Goal: Complete application form

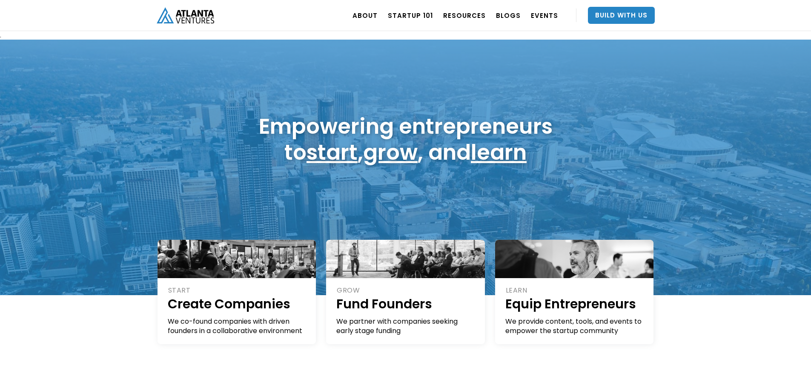
click at [414, 14] on link "Startup 101" at bounding box center [410, 15] width 45 height 24
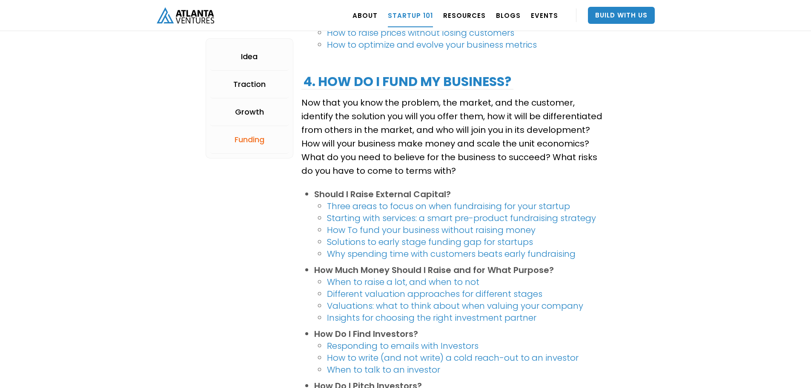
scroll to position [1533, 0]
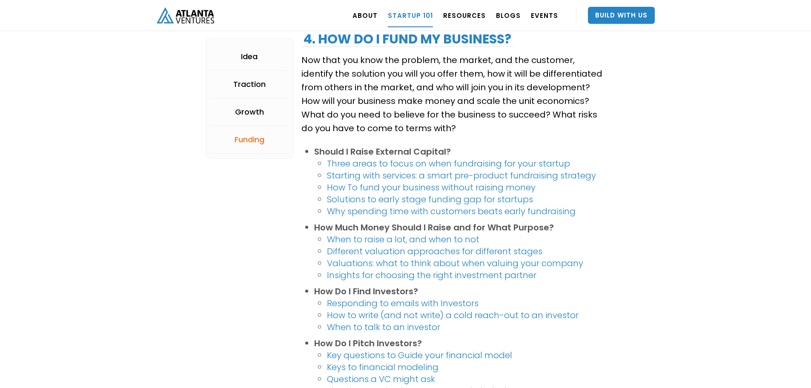
click at [633, 11] on link "Build With Us" at bounding box center [621, 15] width 67 height 17
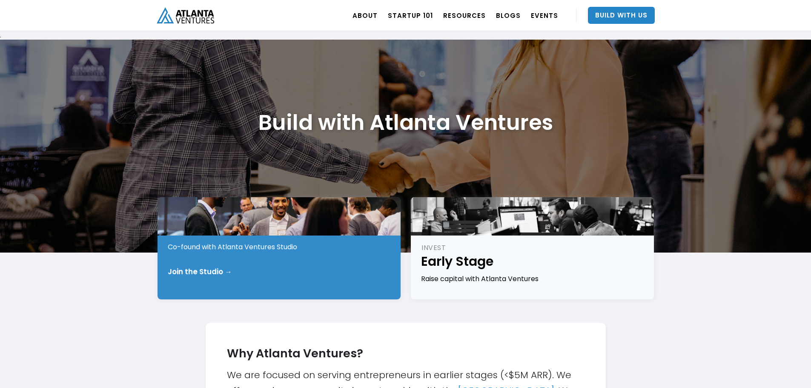
click at [341, 253] on div "START Pre-Idea Co-found with Atlanta Ventures Studio Join the Studio →" at bounding box center [279, 248] width 243 height 102
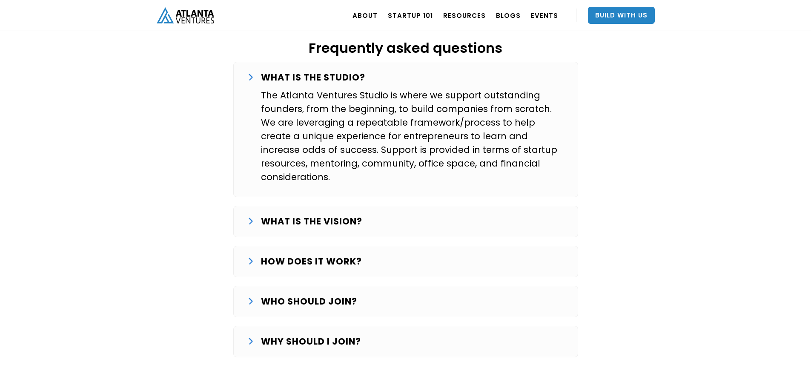
scroll to position [1406, 0]
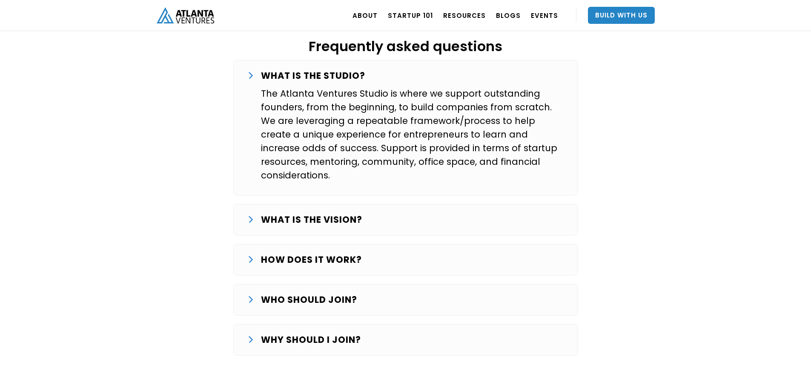
click at [243, 284] on div "WHO SHOULD JOIN? We are looking for entrepreneurs that want to commit full-time…" at bounding box center [405, 300] width 345 height 32
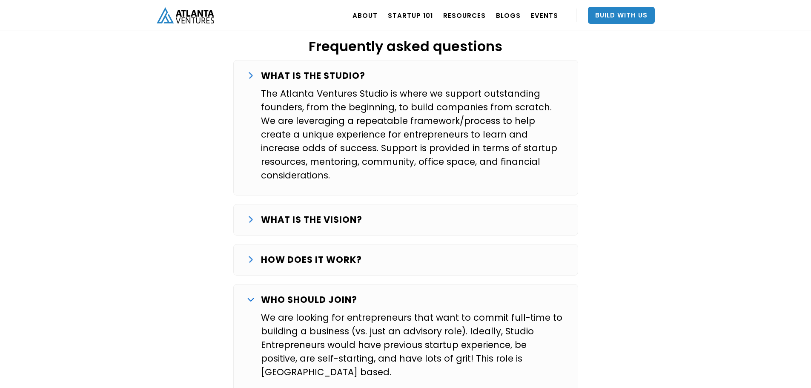
click at [253, 253] on div "HOW DOES IT WORK?" at bounding box center [405, 260] width 317 height 14
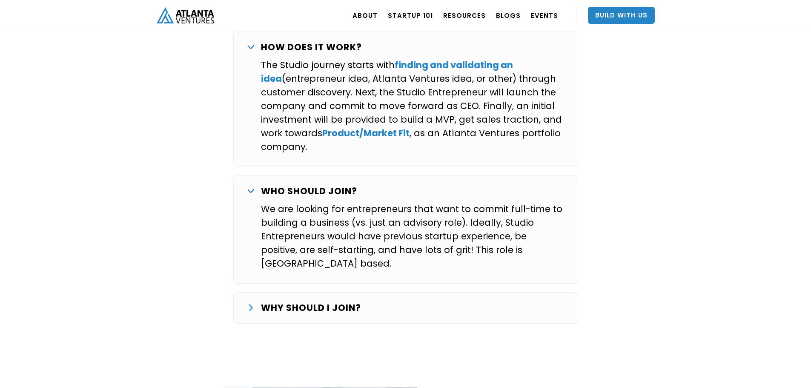
scroll to position [1619, 0]
click at [284, 301] on strong "WHY SHOULD I JOIN?" at bounding box center [311, 307] width 100 height 12
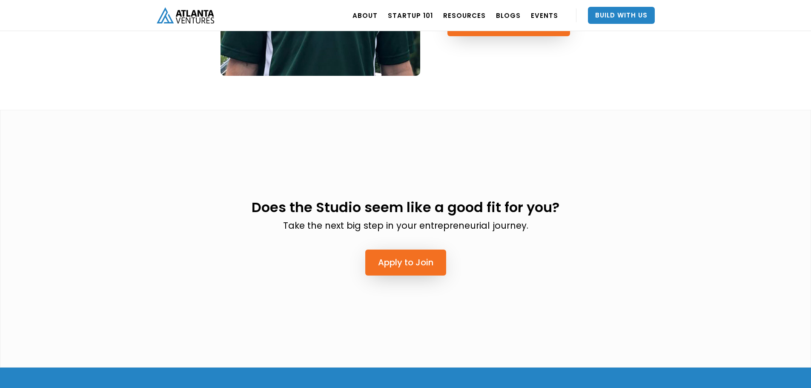
scroll to position [2300, 0]
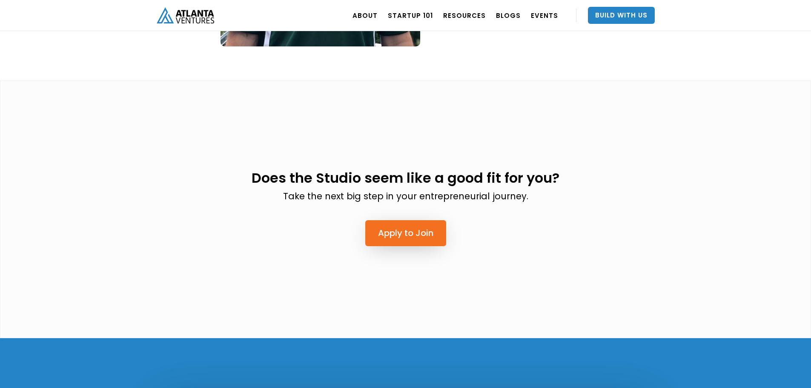
click at [398, 220] on link "Apply to Join" at bounding box center [405, 233] width 81 height 26
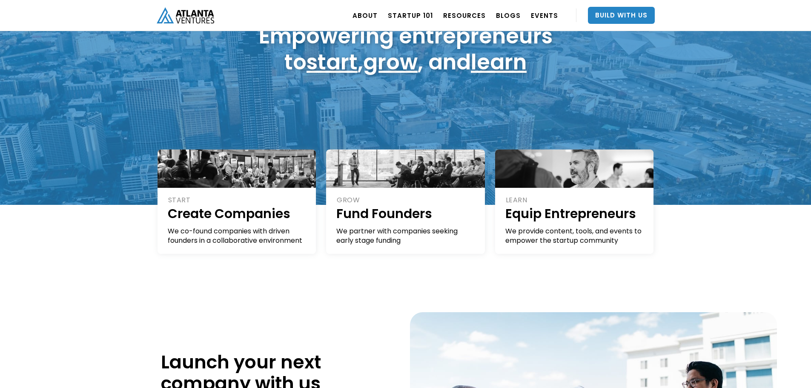
scroll to position [128, 0]
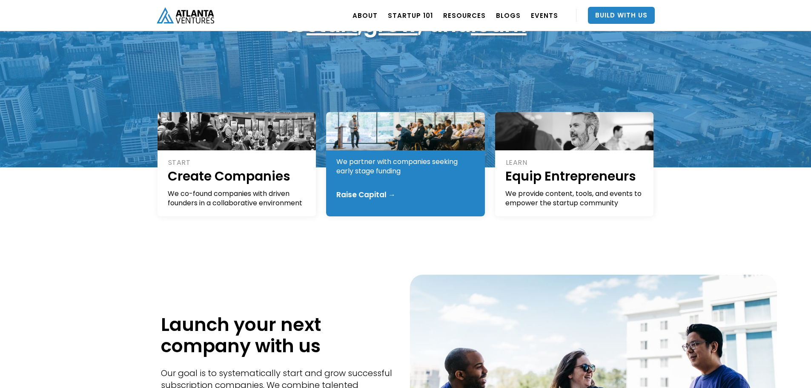
click at [451, 181] on div "GROW Fund Founders We partner with companies seeking early stage funding Raise …" at bounding box center [405, 164] width 159 height 104
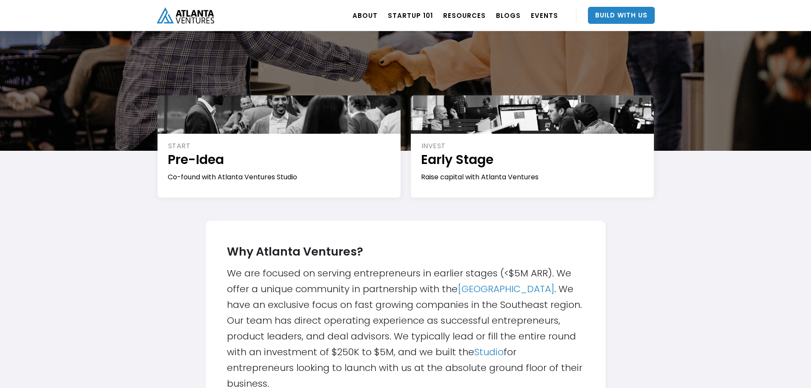
scroll to position [128, 0]
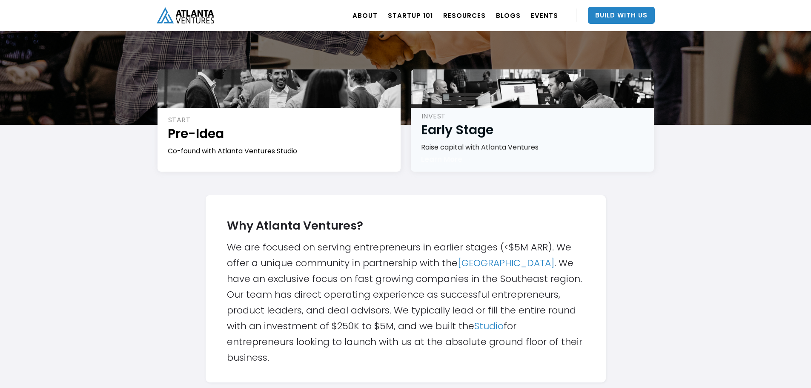
click at [444, 164] on div "INVEST Early Stage Raise capital with Atlanta Ventures Learn More →" at bounding box center [532, 120] width 243 height 102
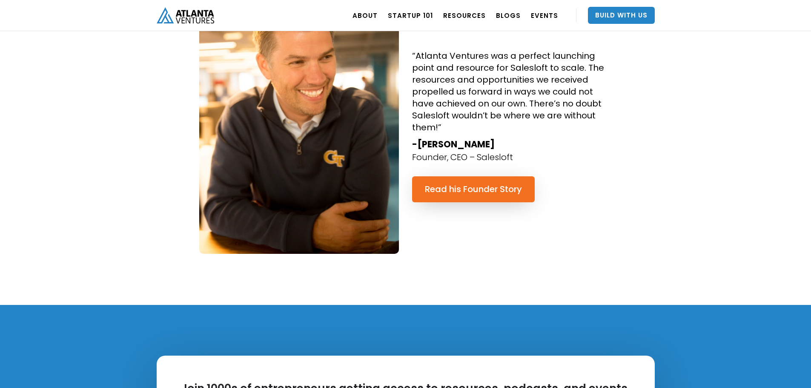
scroll to position [639, 0]
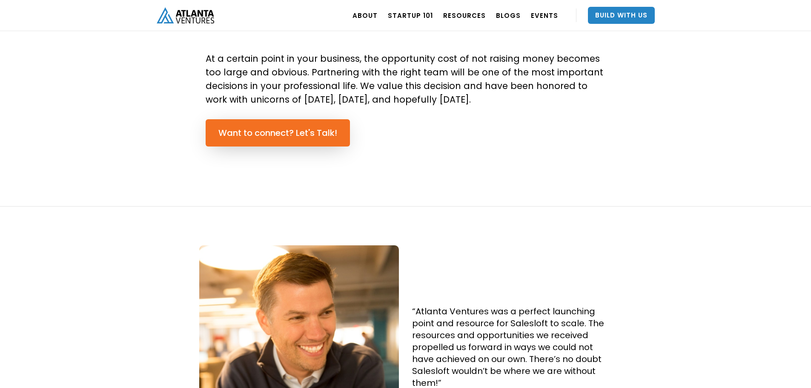
click at [261, 136] on link "Want to connect? Let's Talk!" at bounding box center [278, 132] width 144 height 27
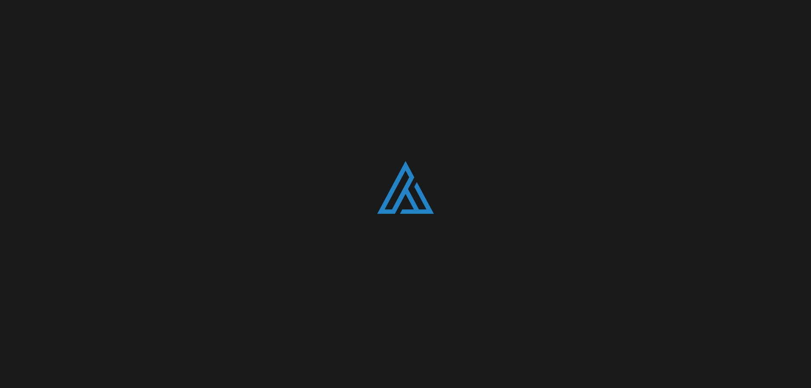
scroll to position [2417, 0]
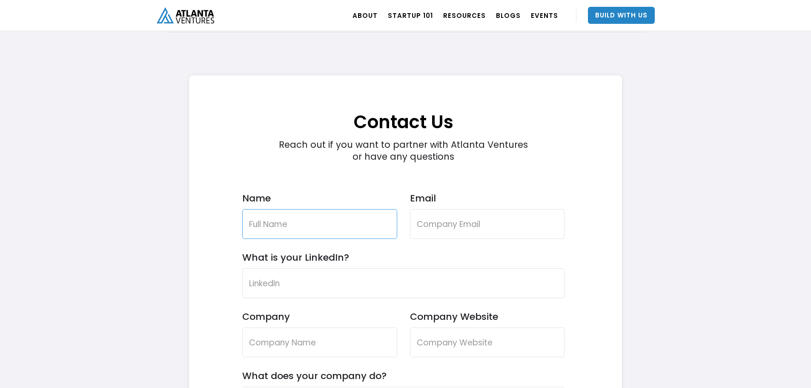
drag, startPoint x: 321, startPoint y: 227, endPoint x: 323, endPoint y: 218, distance: 10.1
click at [321, 227] on input "Name" at bounding box center [319, 224] width 155 height 30
type input "William"
type input "M"
click at [288, 230] on input "William" at bounding box center [319, 224] width 155 height 30
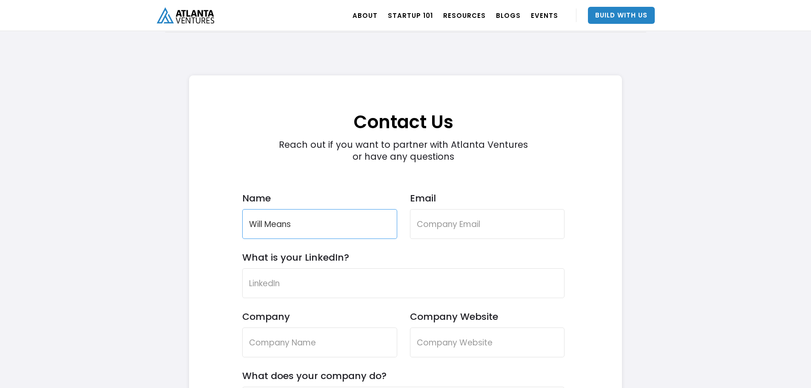
type input "Will Means"
click at [440, 225] on input "Email" at bounding box center [487, 224] width 155 height 30
type input "willmeans@pocketaceapps.com"
click at [403, 282] on input "What is your LinkedIn?" at bounding box center [403, 283] width 323 height 30
paste input "https://www.linkedin.com/in/william-means-44b318258/"
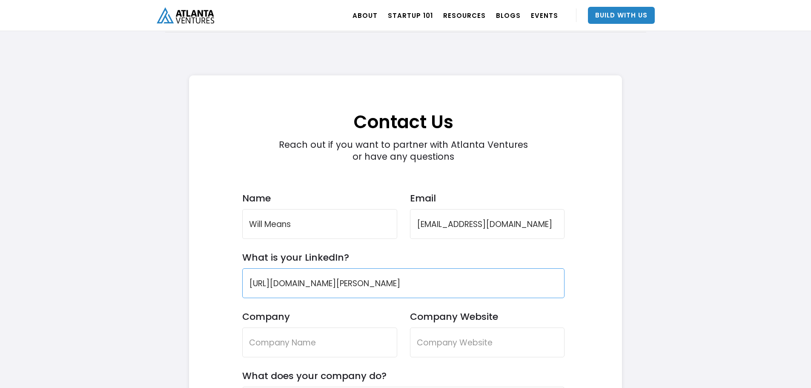
type input "https://www.linkedin.com/in/william-means-44b318258/"
click at [326, 336] on input "Company" at bounding box center [319, 343] width 155 height 30
type input "PocketAce LLC"
click at [484, 345] on input "Company Website" at bounding box center [487, 343] width 155 height 30
click at [428, 338] on input "Company Website" at bounding box center [487, 343] width 155 height 30
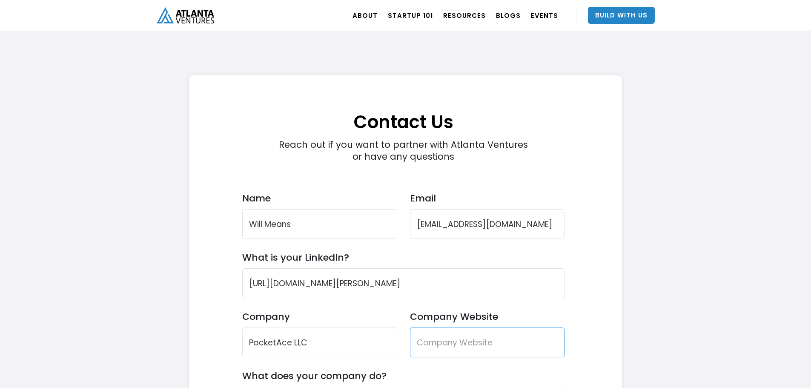
paste input "https://pocketaceapps.com/"
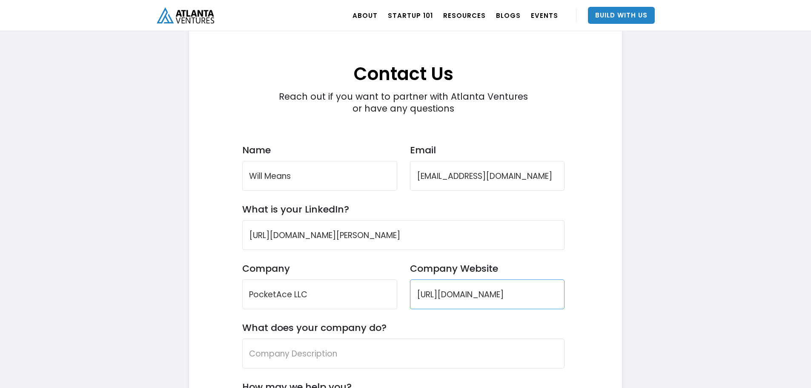
scroll to position [2587, 0]
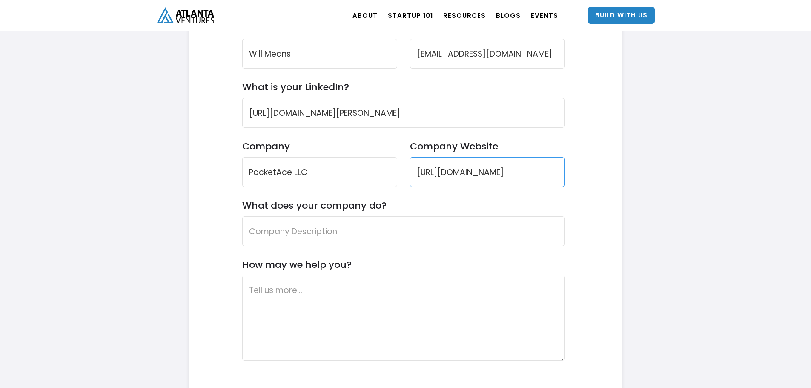
type input "https://pocketaceapps.com/"
click at [305, 237] on input "What does your company do?" at bounding box center [403, 231] width 323 height 30
type input "B"
type input "We built an app for college students to improve their workload management and i…"
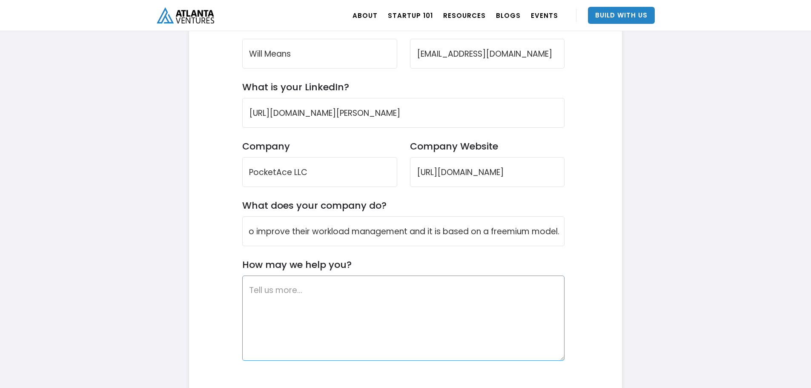
scroll to position [0, 0]
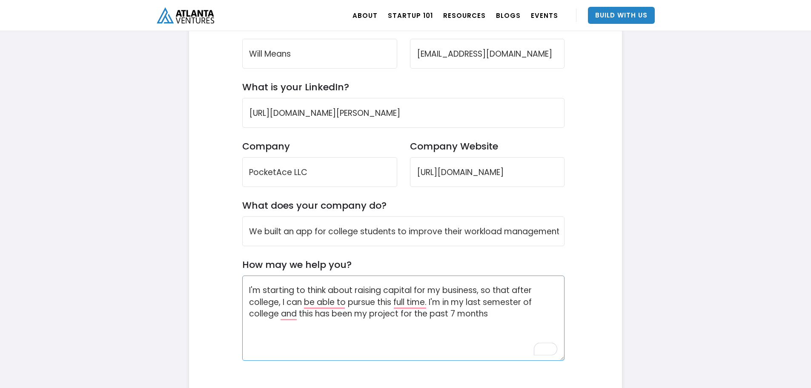
click at [491, 311] on textarea "I'm starting to think about raising capital for my business, so that after coll…" at bounding box center [403, 318] width 323 height 85
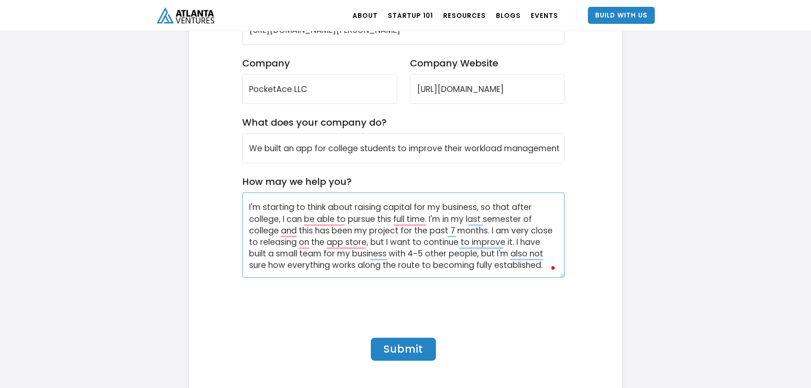
scroll to position [2758, 0]
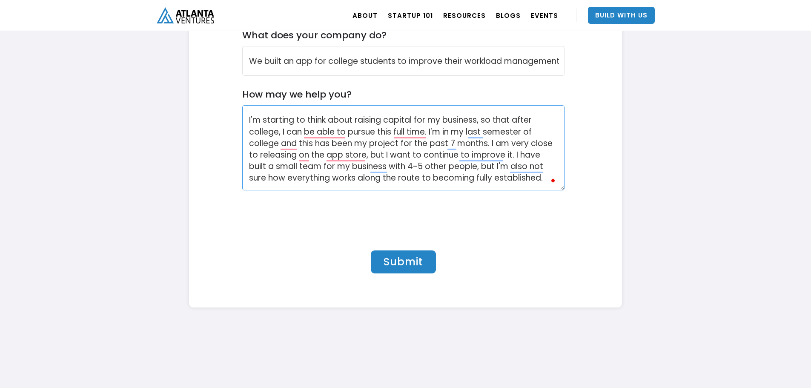
click at [536, 181] on textarea "I'm starting to think about raising capital for my business, so that after coll…" at bounding box center [403, 147] width 323 height 85
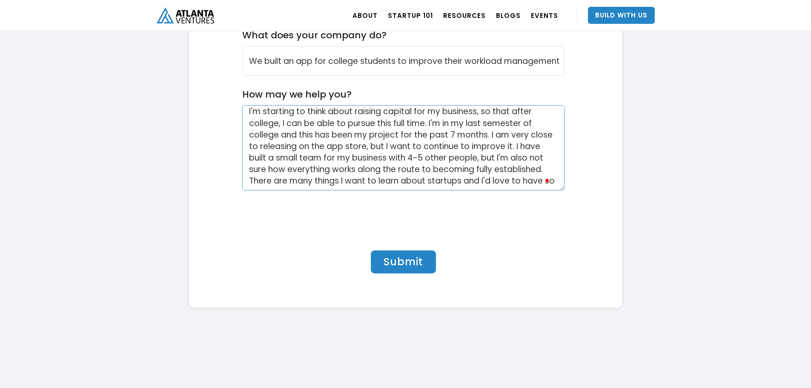
scroll to position [17, 0]
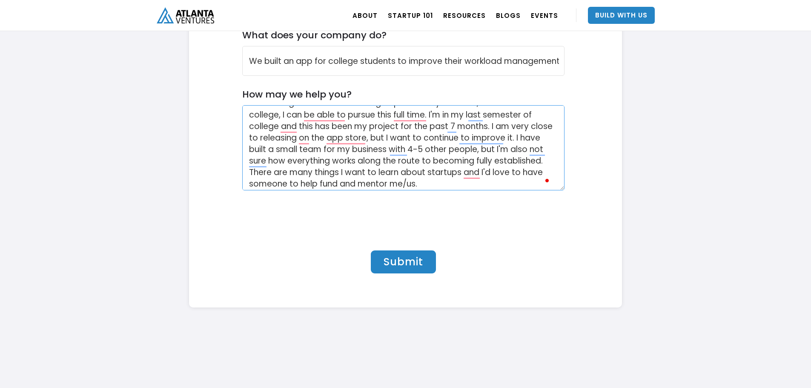
type textarea "I'm starting to think about raising capital for my business, so that after coll…"
click at [403, 263] on input "Submit" at bounding box center [403, 261] width 65 height 23
type input "Please wait..."
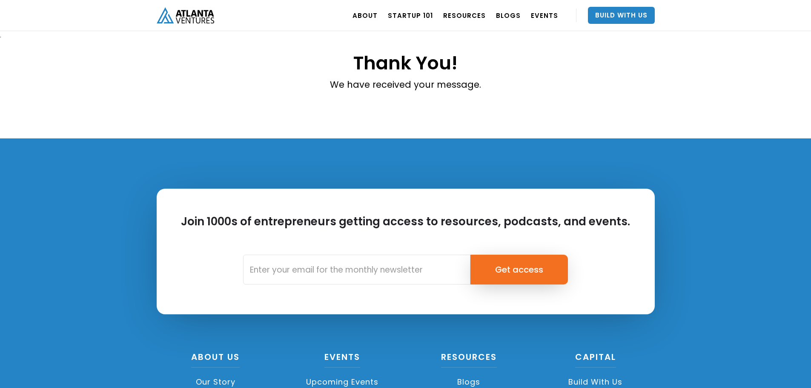
click at [418, 14] on link "Startup 101" at bounding box center [410, 15] width 45 height 24
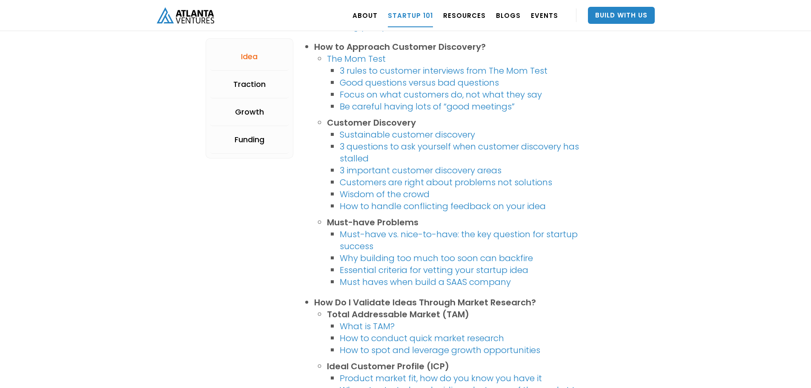
click at [274, 132] on link "Funding" at bounding box center [249, 140] width 79 height 28
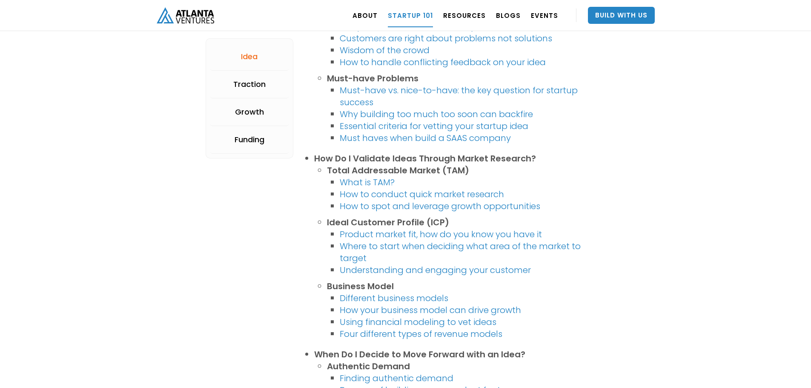
click at [267, 114] on link "Growth" at bounding box center [249, 112] width 79 height 28
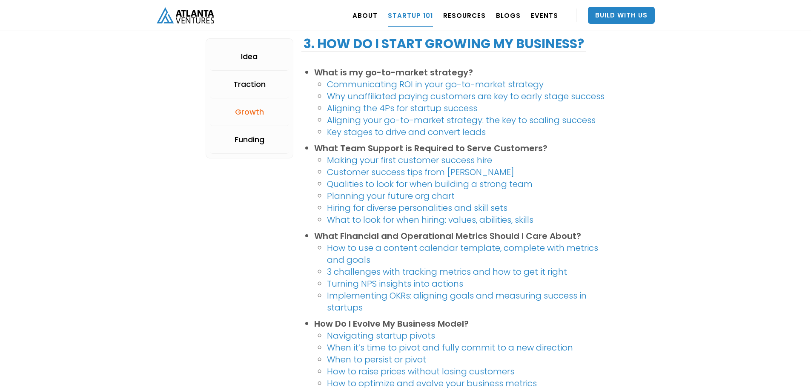
scroll to position [1156, 0]
